Goal: Task Accomplishment & Management: Manage account settings

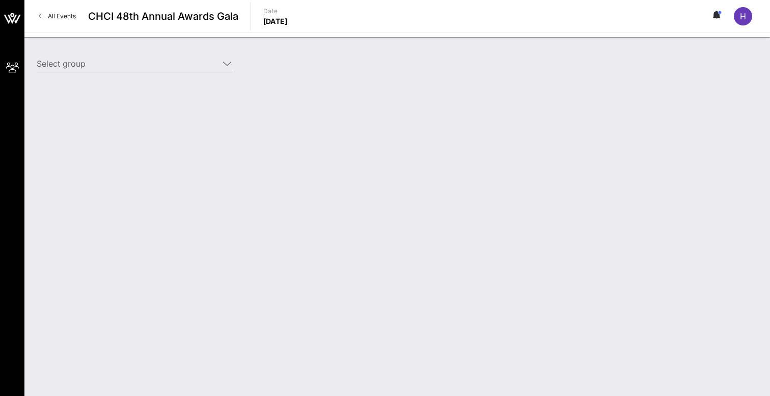
type input "Google (Google) [[PERSON_NAME], [EMAIL_ADDRESS][DOMAIN_NAME]]; [[PERSON_NAME], …"
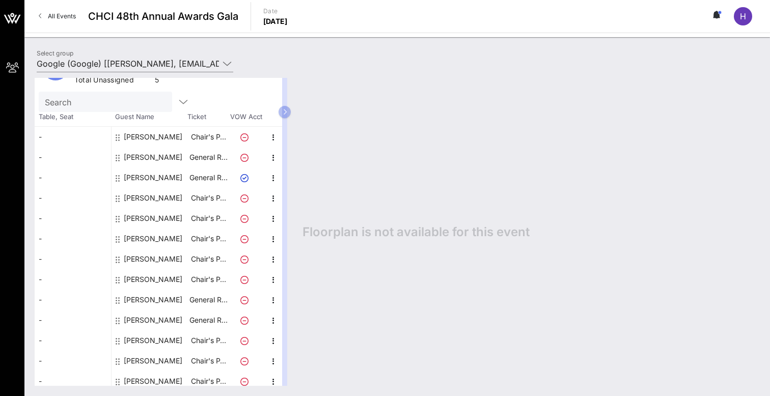
scroll to position [37, 0]
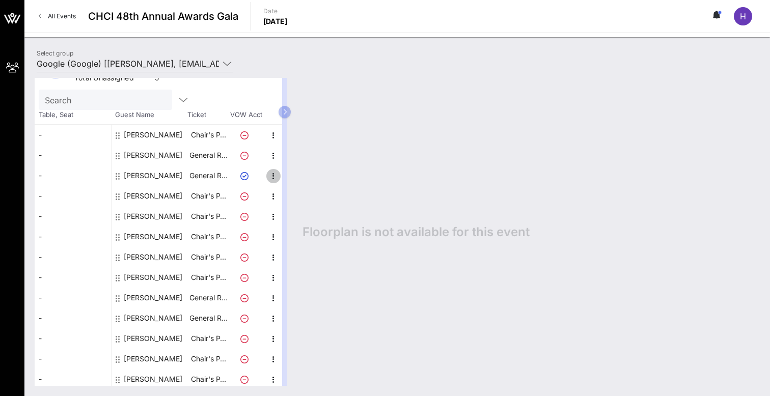
click at [276, 176] on icon "button" at bounding box center [273, 176] width 12 height 12
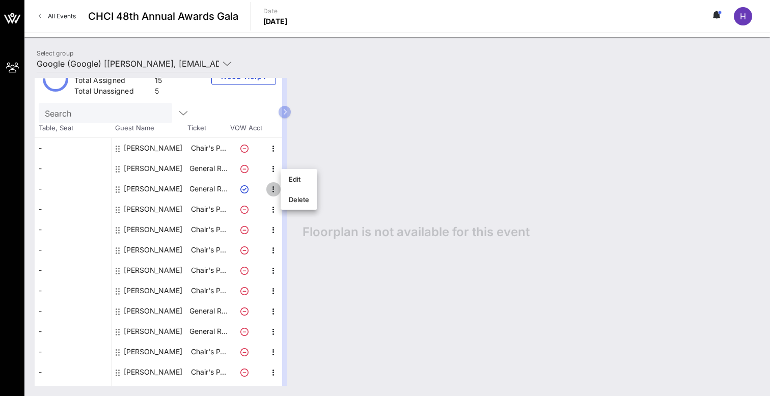
scroll to position [23, 0]
click at [245, 192] on icon at bounding box center [244, 190] width 8 height 8
click at [274, 188] on icon "button" at bounding box center [273, 190] width 12 height 12
click at [298, 190] on div "Edit" at bounding box center [299, 192] width 20 height 8
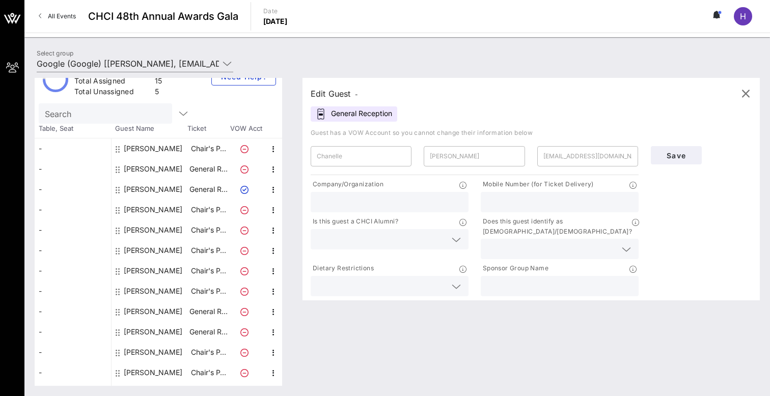
click at [343, 112] on div "General Reception" at bounding box center [353, 113] width 87 height 15
click at [315, 156] on div "​ Chanelle" at bounding box center [360, 156] width 101 height 20
click at [401, 110] on div "Edit Guest - General Reception Guest has a VOW Account so you cannot change the…" at bounding box center [530, 189] width 457 height 222
click at [740, 100] on button "button" at bounding box center [745, 93] width 24 height 24
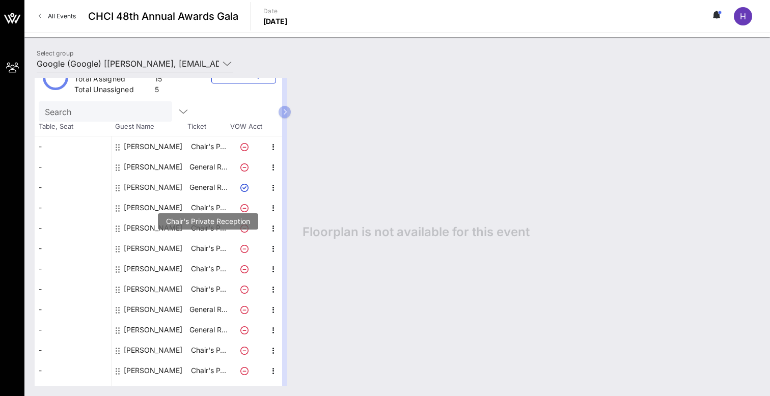
scroll to position [0, 0]
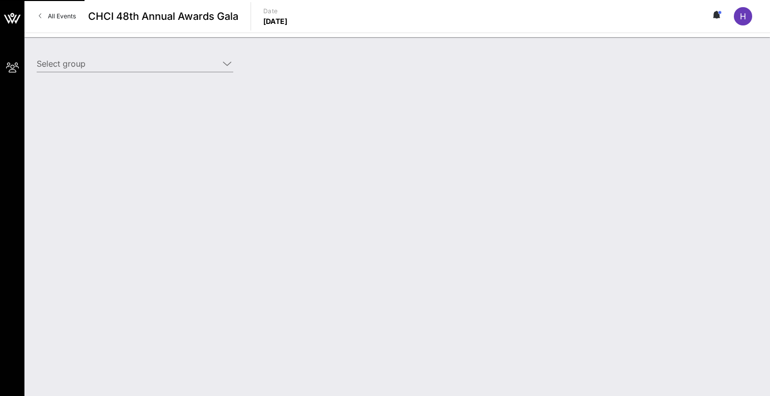
type input "Google (Google) [[PERSON_NAME], [EMAIL_ADDRESS][DOMAIN_NAME]]; [[PERSON_NAME], …"
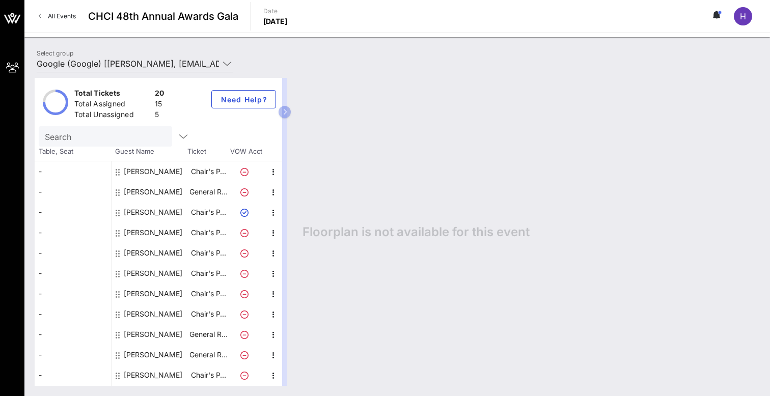
click at [718, 17] on icon at bounding box center [717, 15] width 3 height 6
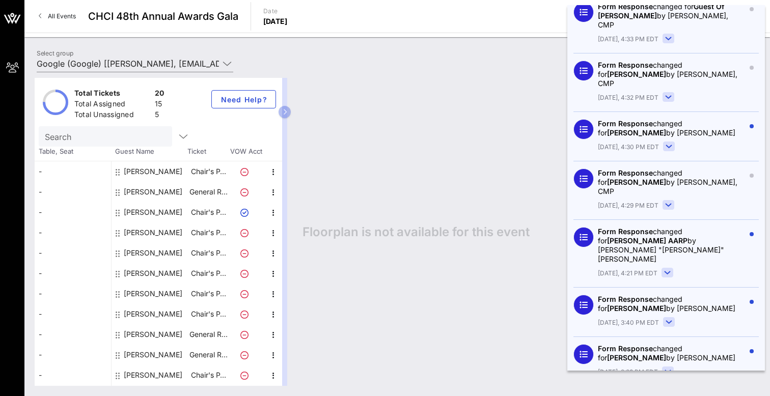
scroll to position [491, 0]
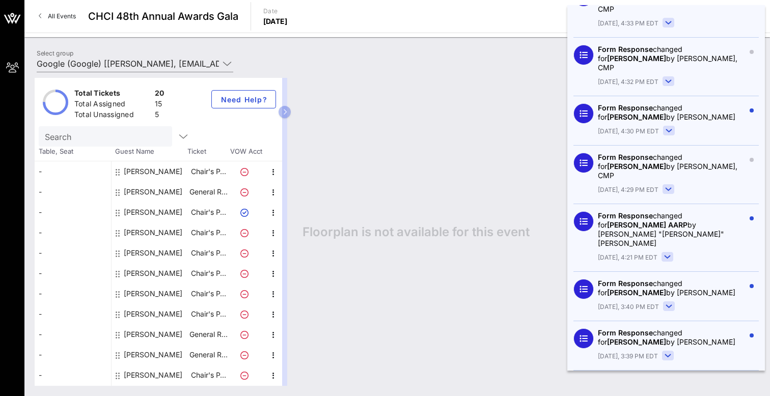
click at [664, 185] on rect at bounding box center [668, 189] width 11 height 9
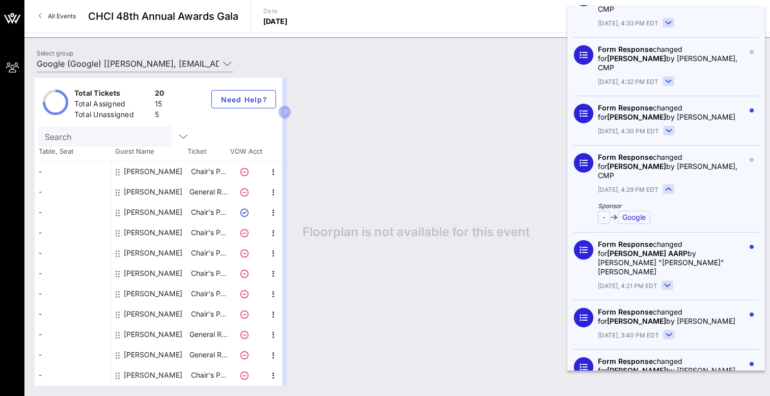
click at [665, 188] on icon at bounding box center [668, 189] width 6 height 3
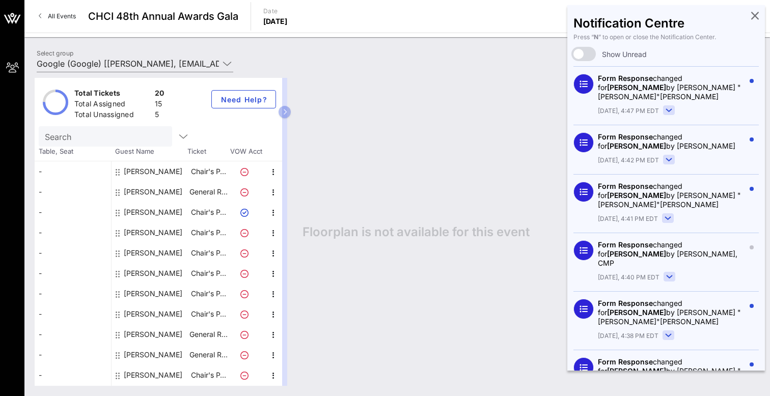
scroll to position [0, 0]
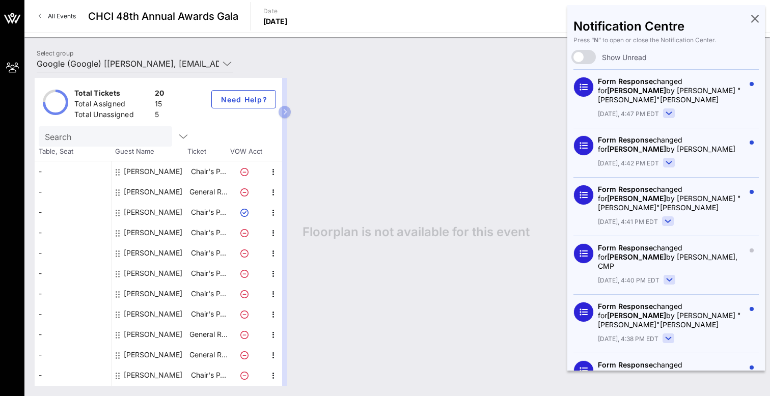
click at [757, 19] on icon at bounding box center [755, 18] width 8 height 2
